Goal: Entertainment & Leisure: Consume media (video, audio)

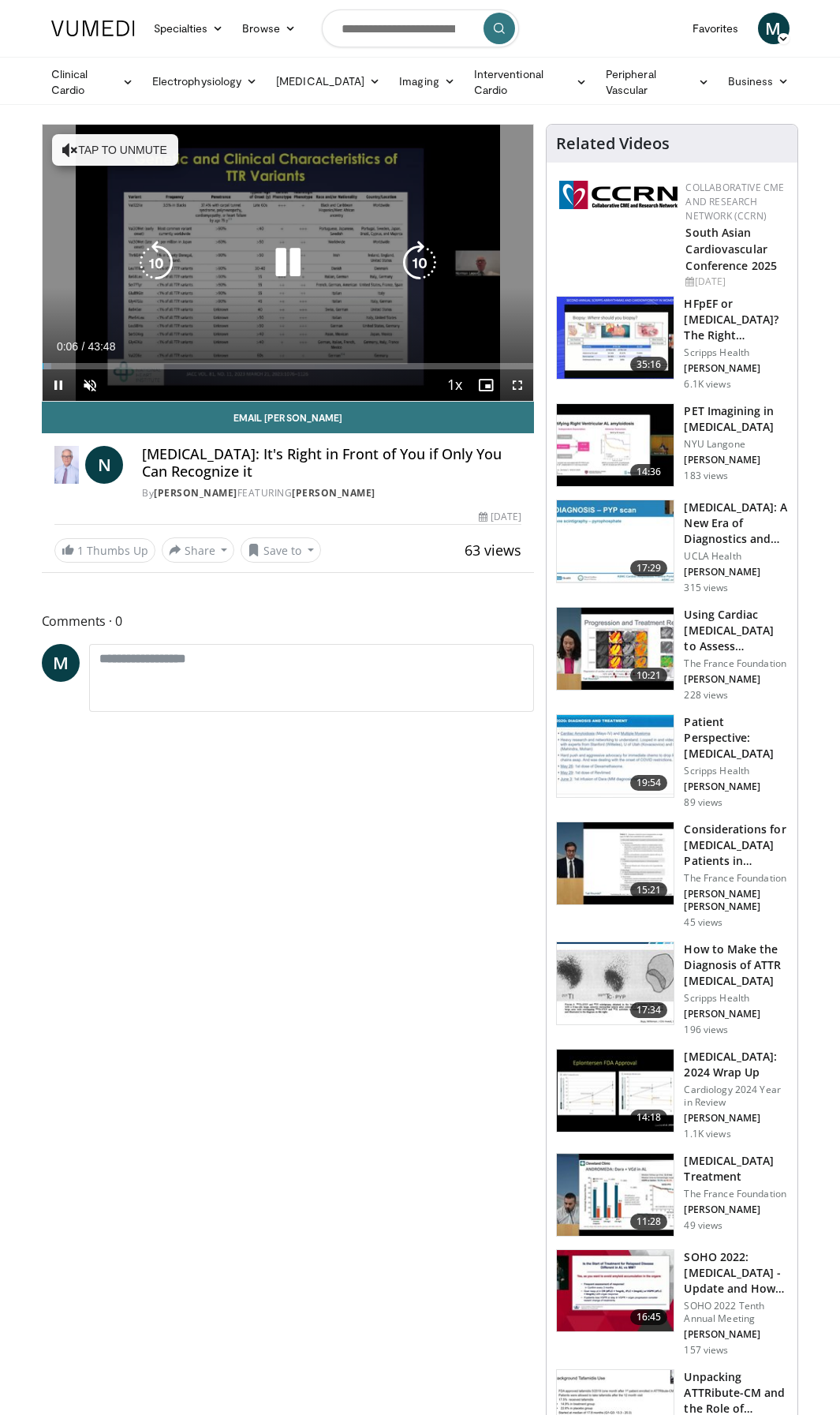
click at [281, 268] on icon "Video Player" at bounding box center [288, 262] width 44 height 44
click at [282, 252] on icon "Video Player" at bounding box center [288, 262] width 44 height 44
click at [120, 145] on button "Tap to unmute" at bounding box center [116, 150] width 126 height 32
click at [276, 259] on icon "Video Player" at bounding box center [288, 262] width 44 height 44
click at [289, 266] on icon "Video Player" at bounding box center [288, 262] width 44 height 44
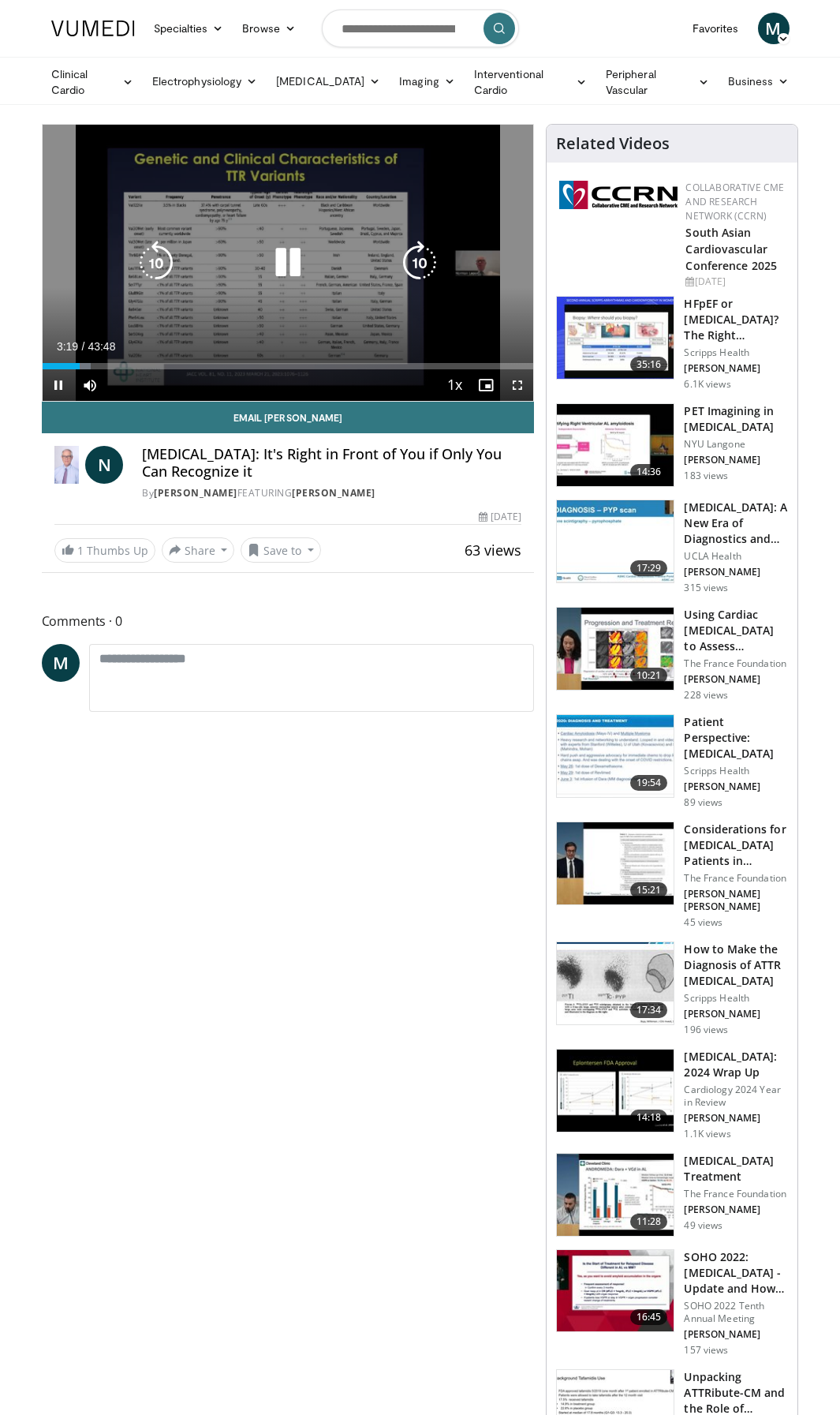
click at [281, 267] on icon "Video Player" at bounding box center [288, 262] width 44 height 44
click at [298, 258] on icon "Video Player" at bounding box center [288, 262] width 44 height 44
click at [295, 272] on icon "Video Player" at bounding box center [288, 262] width 44 height 44
click at [278, 262] on icon "Video Player" at bounding box center [288, 262] width 44 height 44
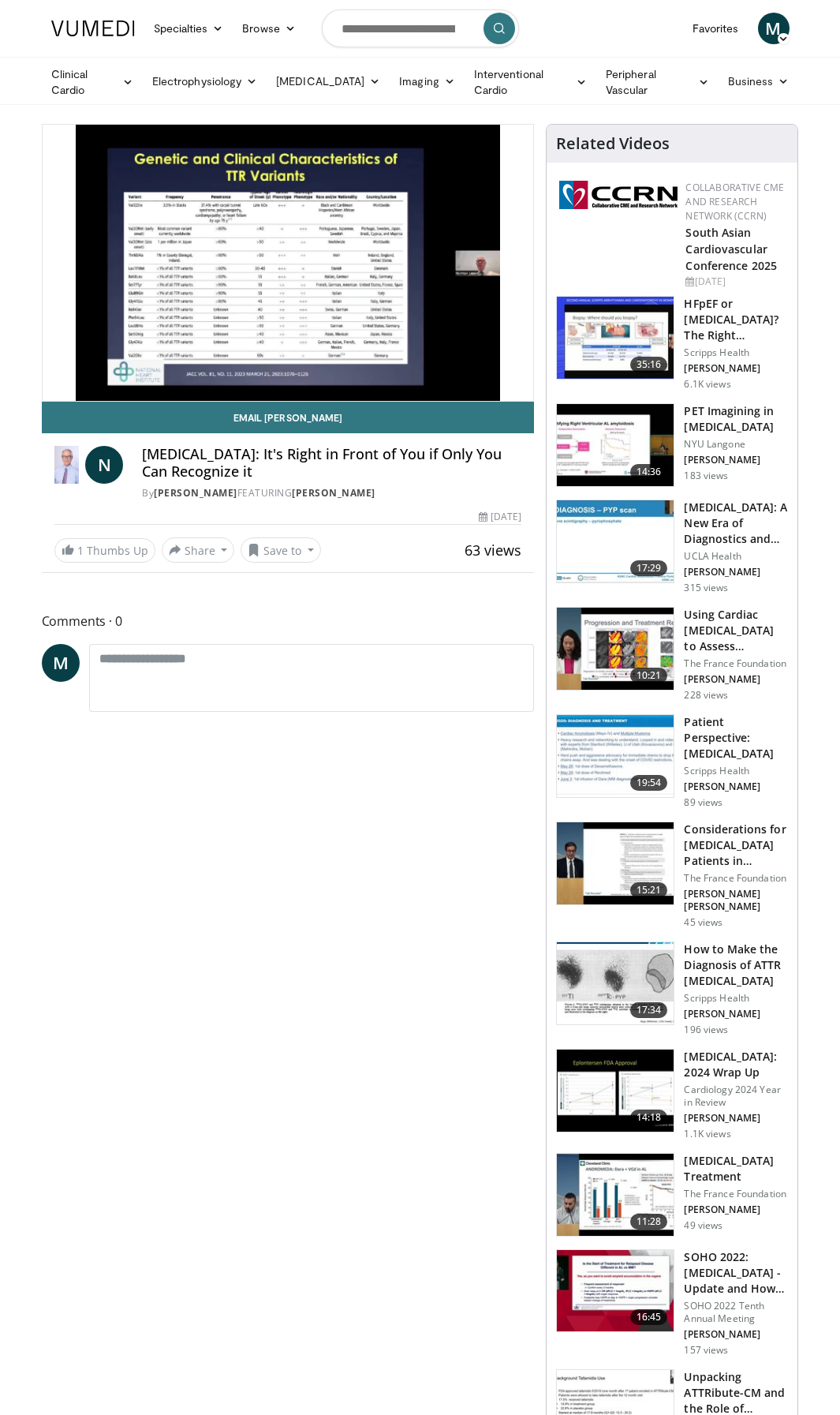
click at [273, 263] on div "10 seconds Tap to unmute" at bounding box center [288, 262] width 491 height 276
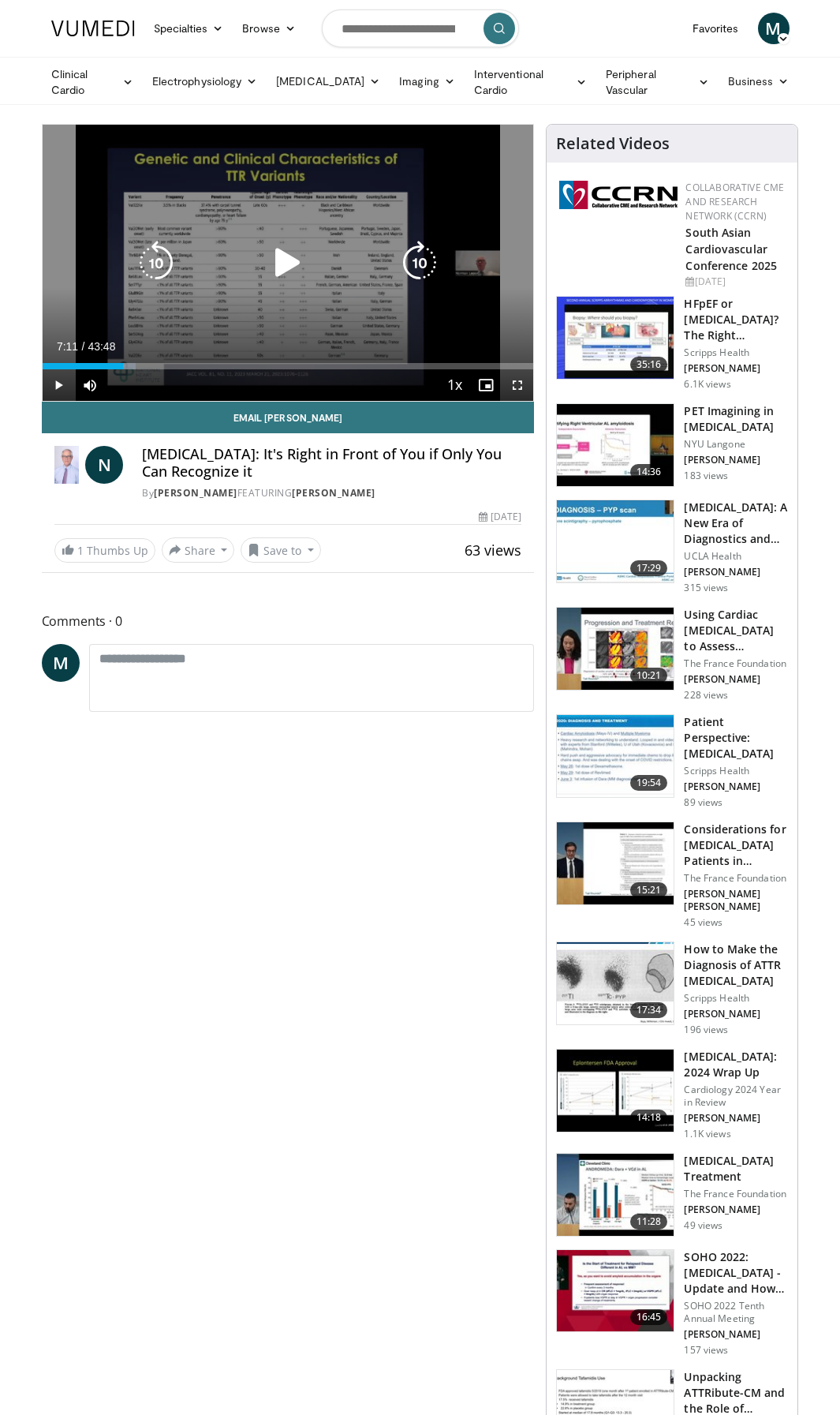
click at [273, 263] on icon "Video Player" at bounding box center [288, 262] width 44 height 44
click at [279, 261] on icon "Video Player" at bounding box center [288, 262] width 44 height 44
